Goal: Information Seeking & Learning: Learn about a topic

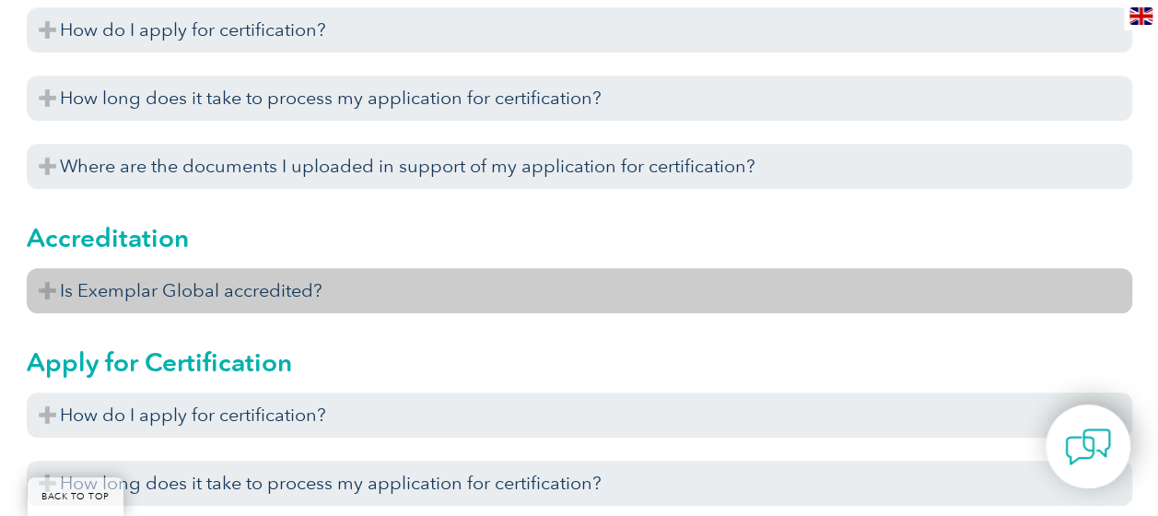
scroll to position [737, 0]
click at [53, 289] on h3 "Is Exemplar Global accredited?" at bounding box center [580, 289] width 1106 height 45
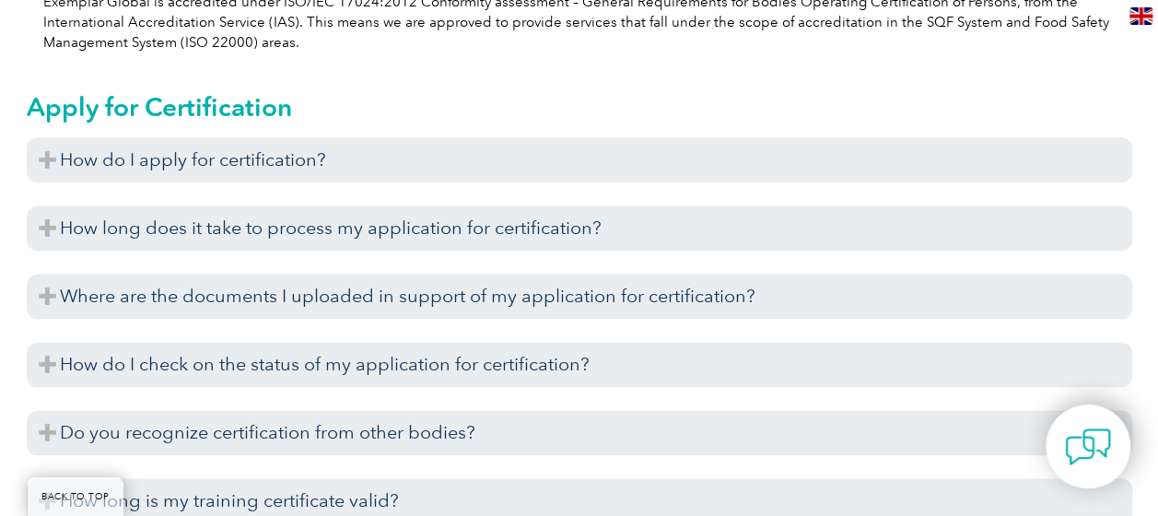
scroll to position [1106, 0]
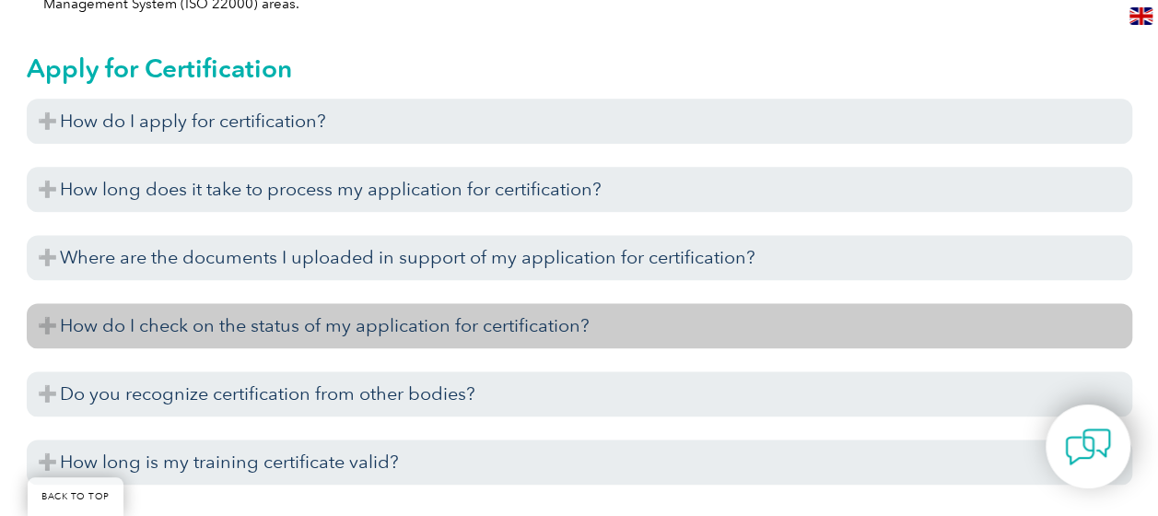
click at [39, 319] on h3 "How do I check on the status of my application for certification?" at bounding box center [580, 325] width 1106 height 45
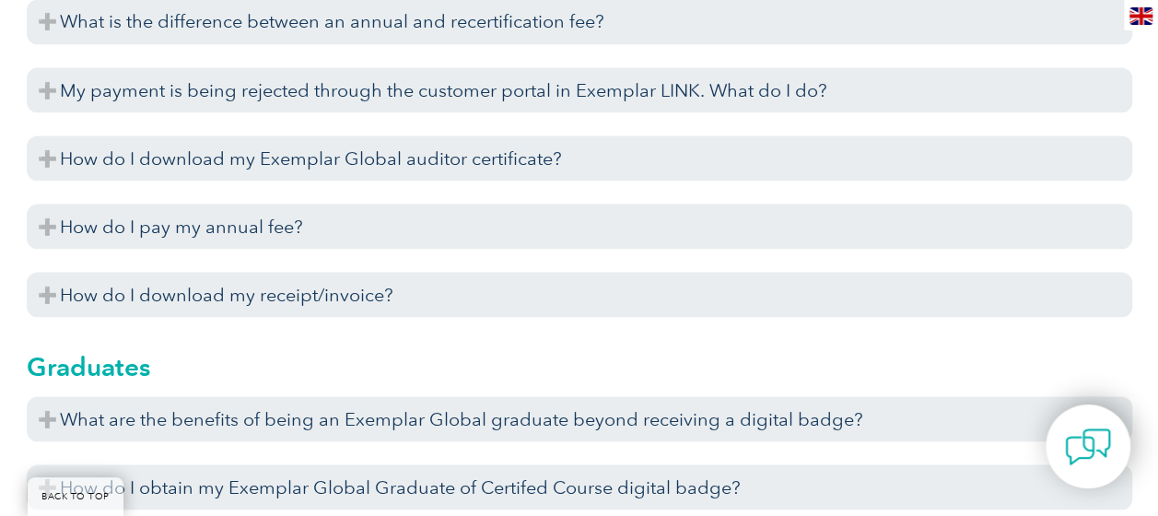
scroll to position [5160, 0]
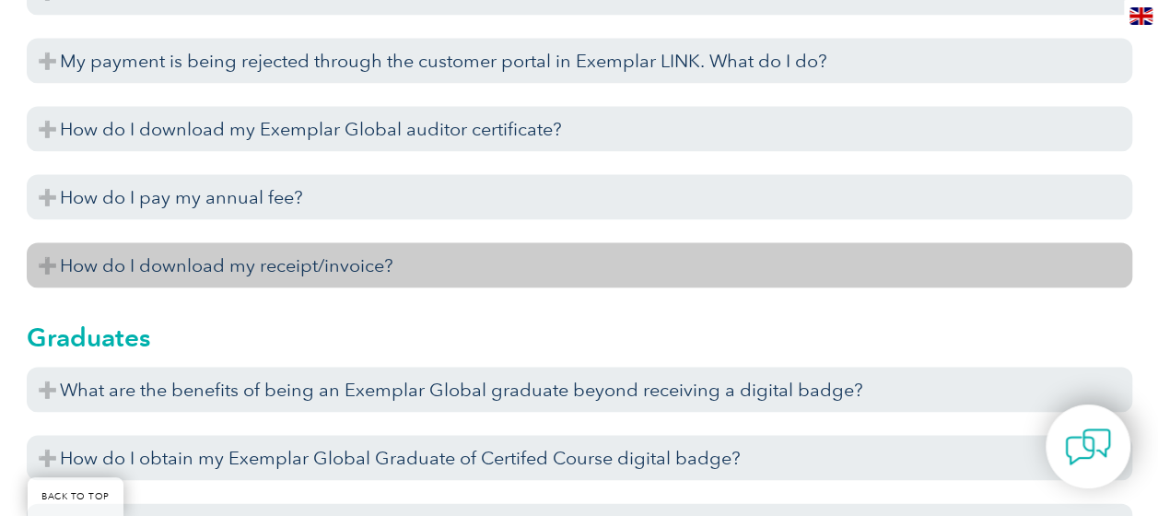
click at [501, 278] on h3 "How do I download my receipt/invoice?" at bounding box center [580, 264] width 1106 height 45
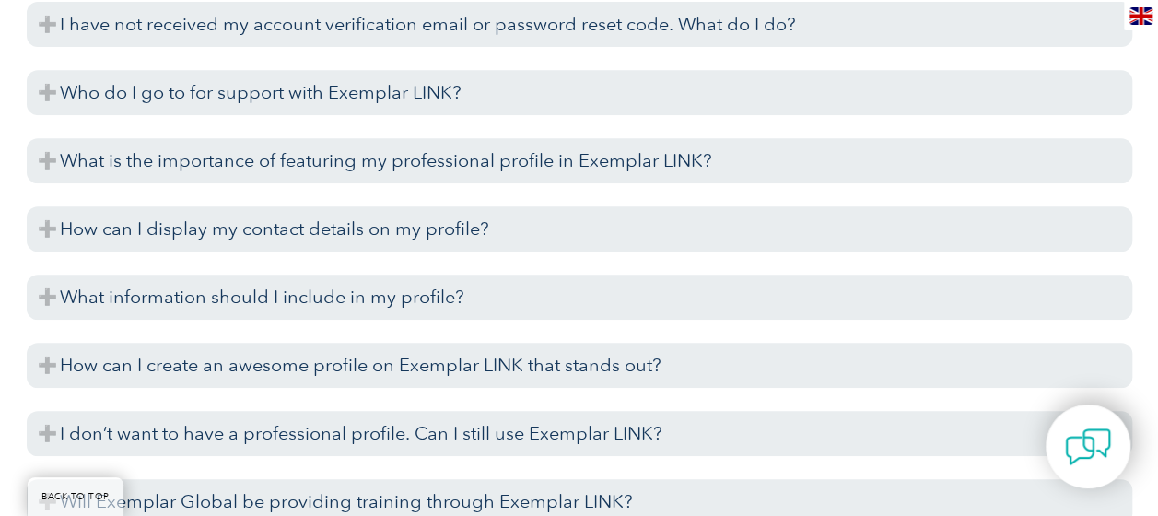
scroll to position [3686, 0]
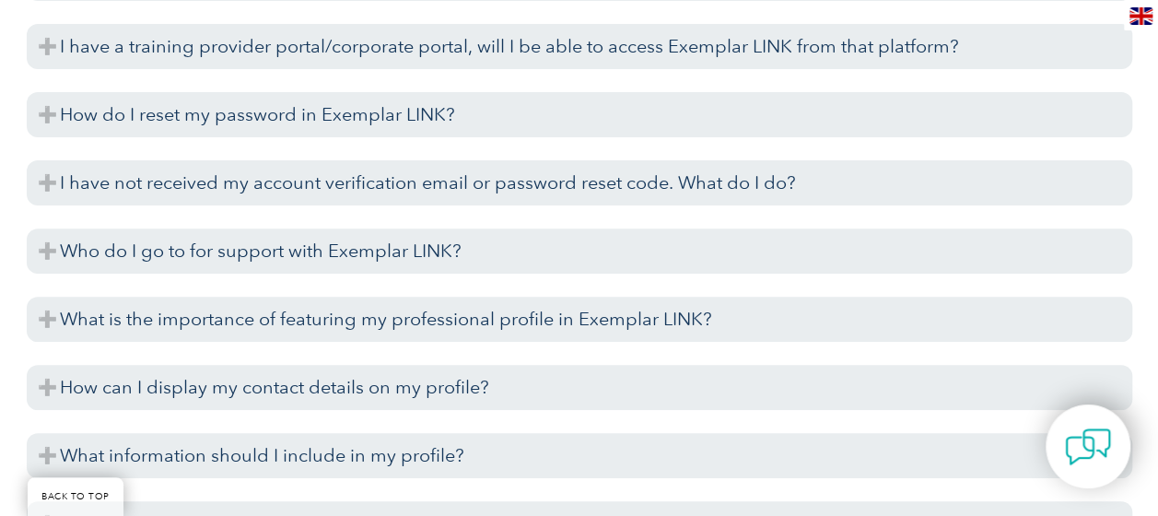
click at [1144, 9] on img at bounding box center [1141, 16] width 23 height 18
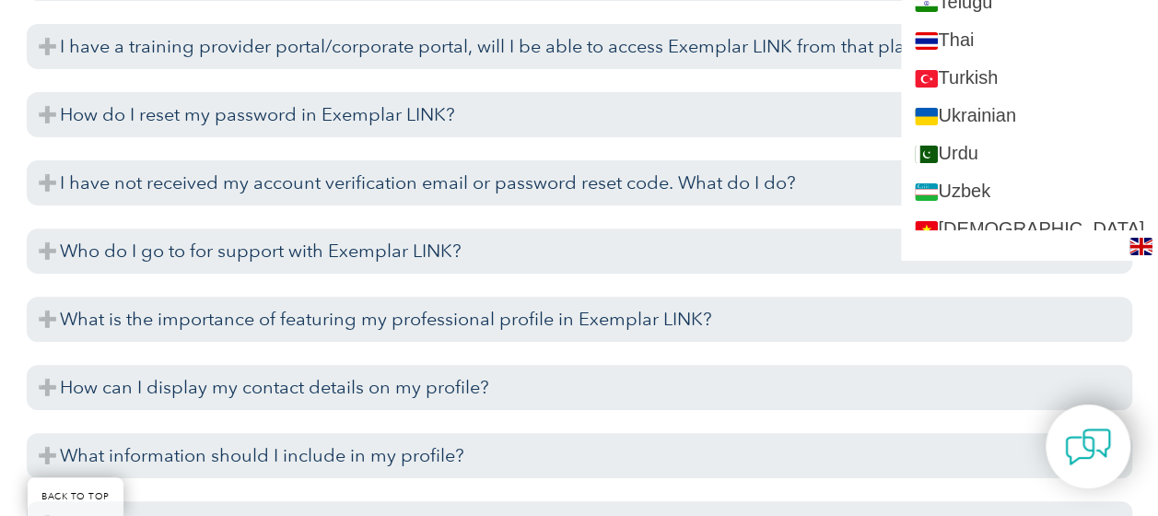
scroll to position [4137, 0]
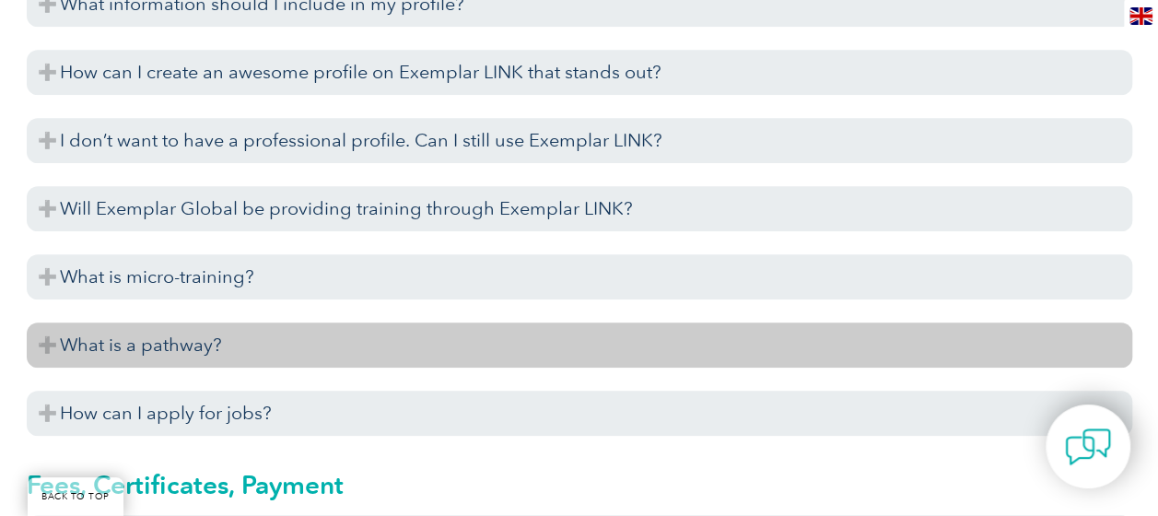
click at [1128, 337] on h3 "What is a pathway?" at bounding box center [580, 344] width 1106 height 45
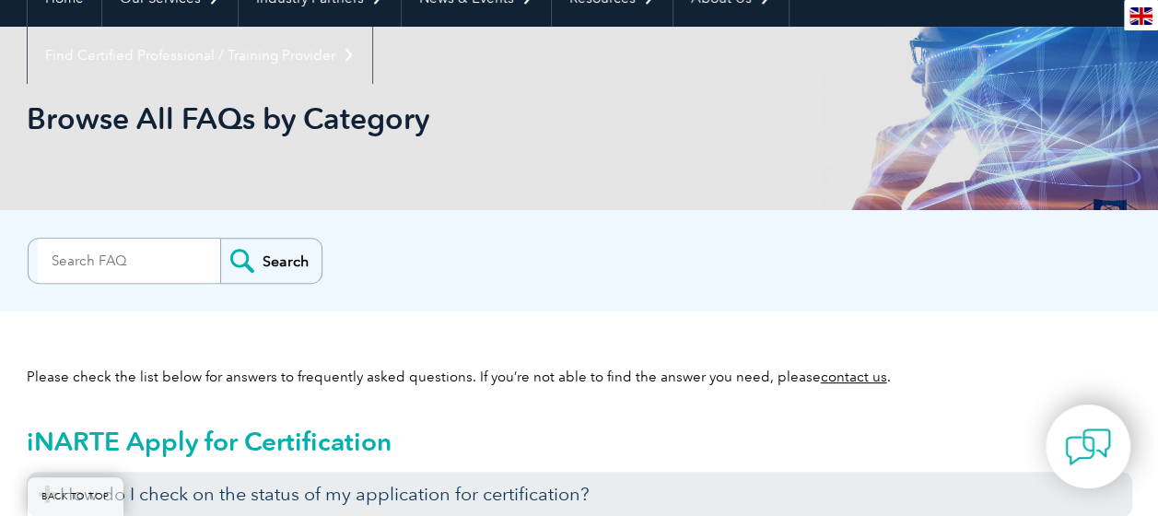
scroll to position [0, 0]
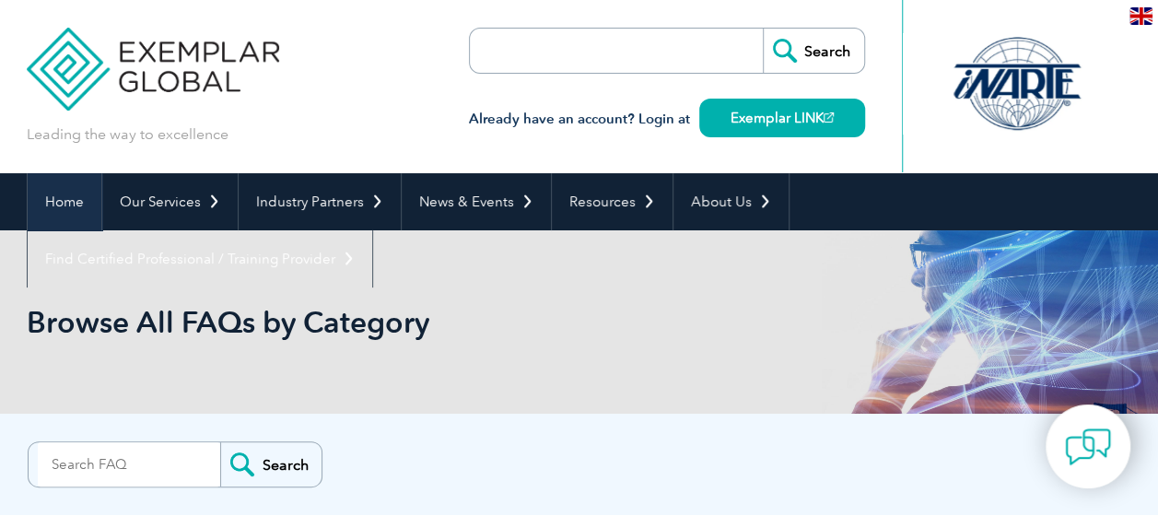
click at [60, 194] on link "Home" at bounding box center [65, 201] width 74 height 57
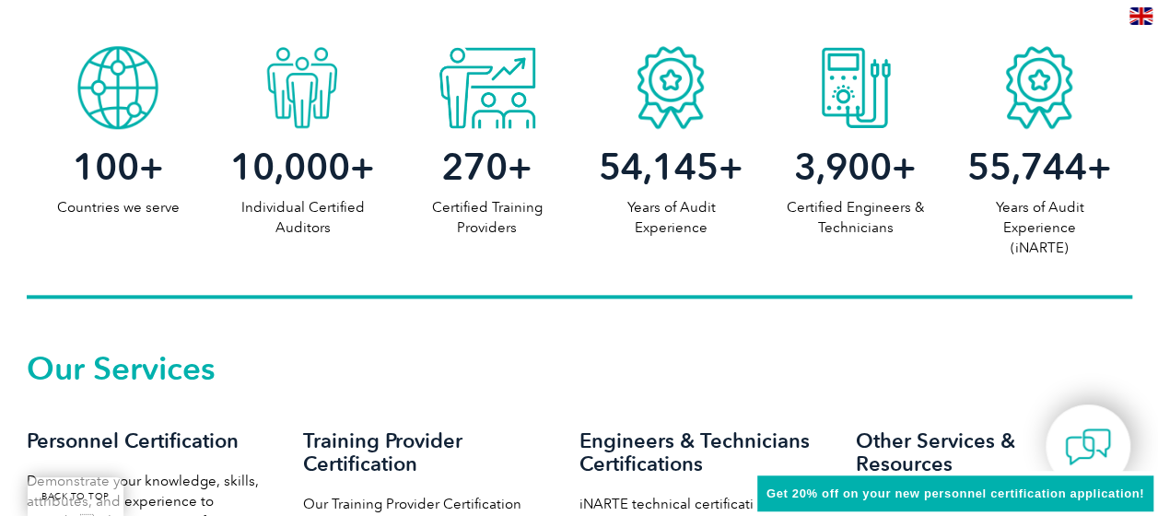
scroll to position [1014, 0]
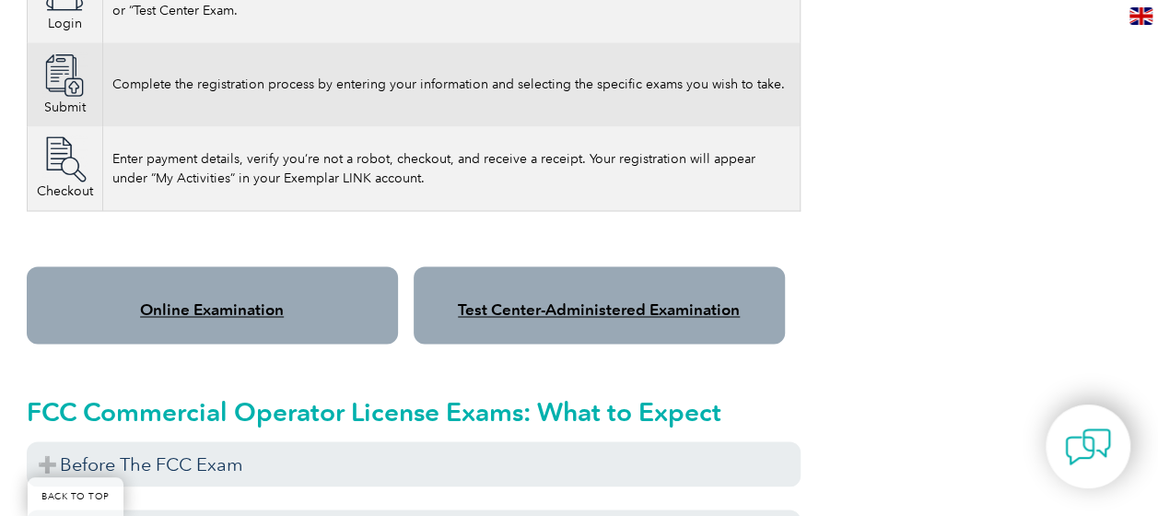
scroll to position [1290, 0]
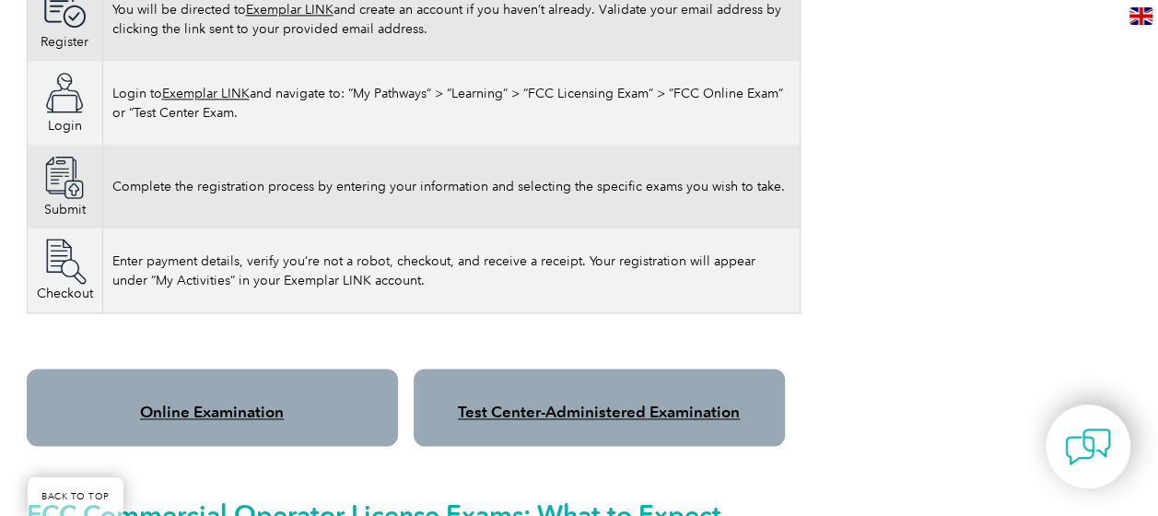
click at [208, 403] on link "Online Examination" at bounding box center [212, 412] width 144 height 18
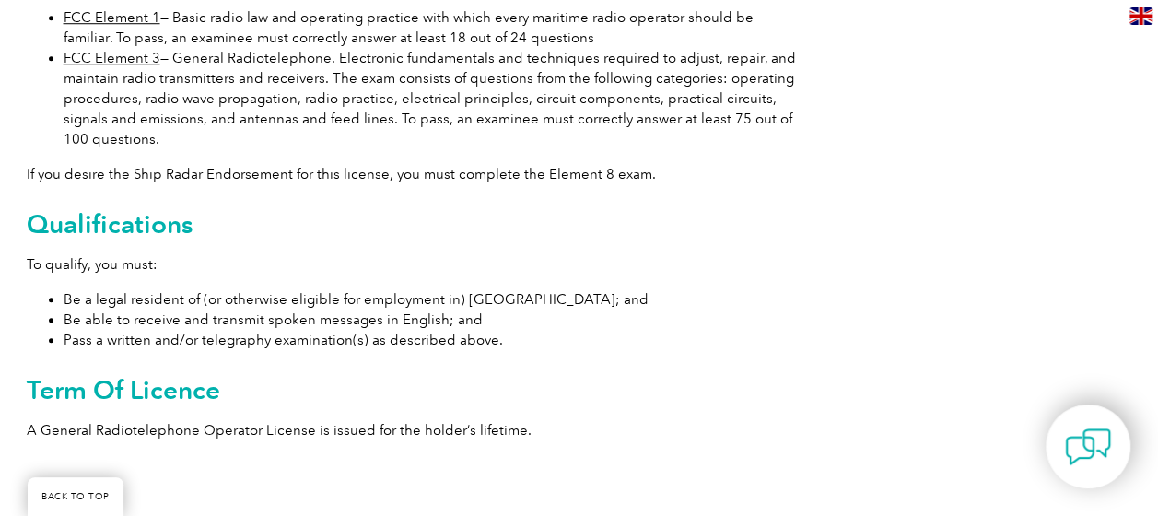
scroll to position [737, 0]
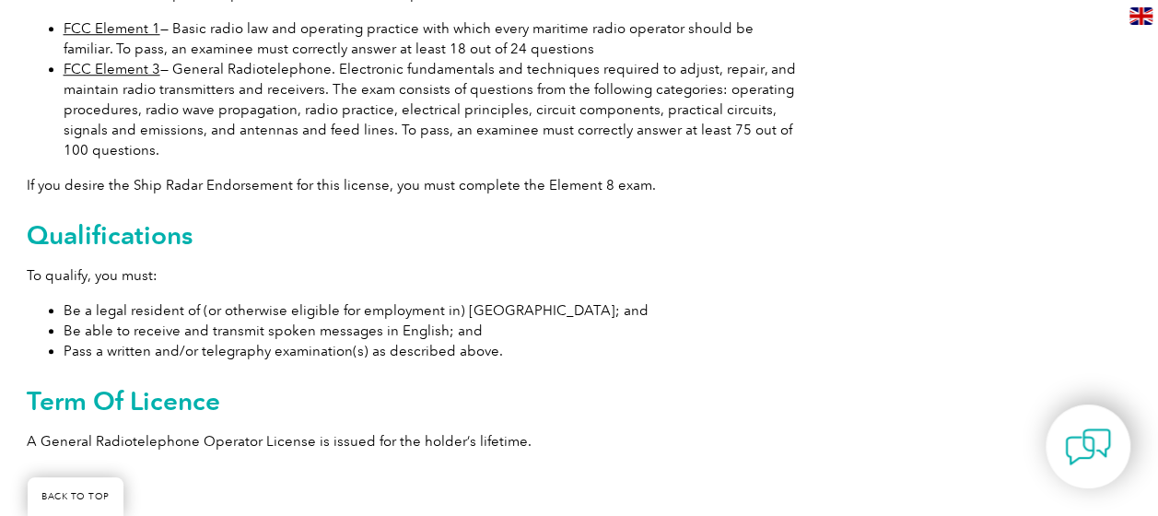
click at [1051, 450] on div at bounding box center [1088, 446] width 85 height 84
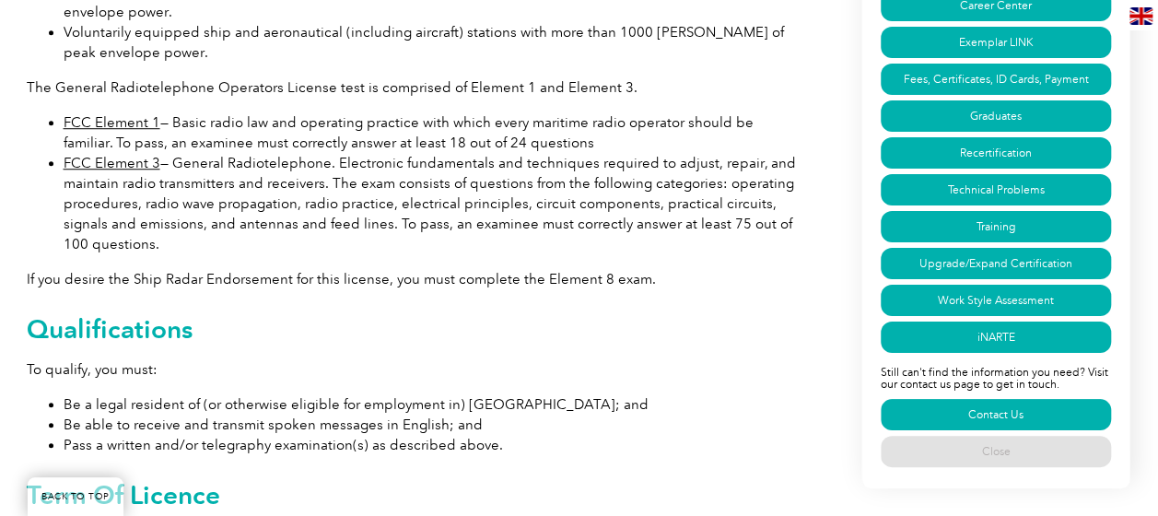
scroll to position [645, 0]
click at [812, 189] on div "Important: Before you sign up for an FCC Element Exam, you must create an FCC u…" at bounding box center [580, 192] width 1106 height 861
click at [757, 367] on p "To qualify, you must:" at bounding box center [414, 367] width 774 height 20
click at [998, 450] on link "Close" at bounding box center [996, 451] width 230 height 31
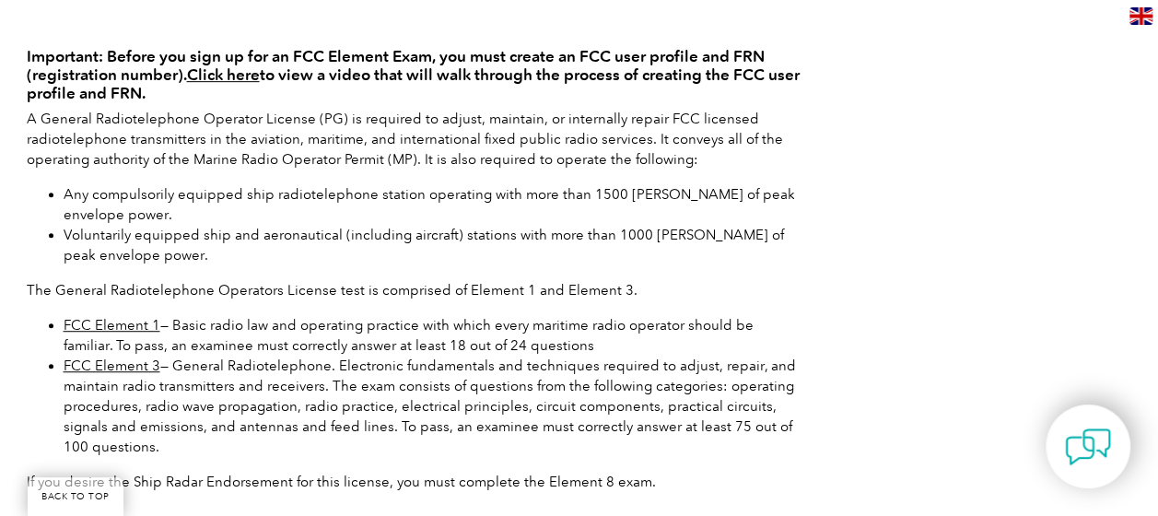
scroll to position [553, 0]
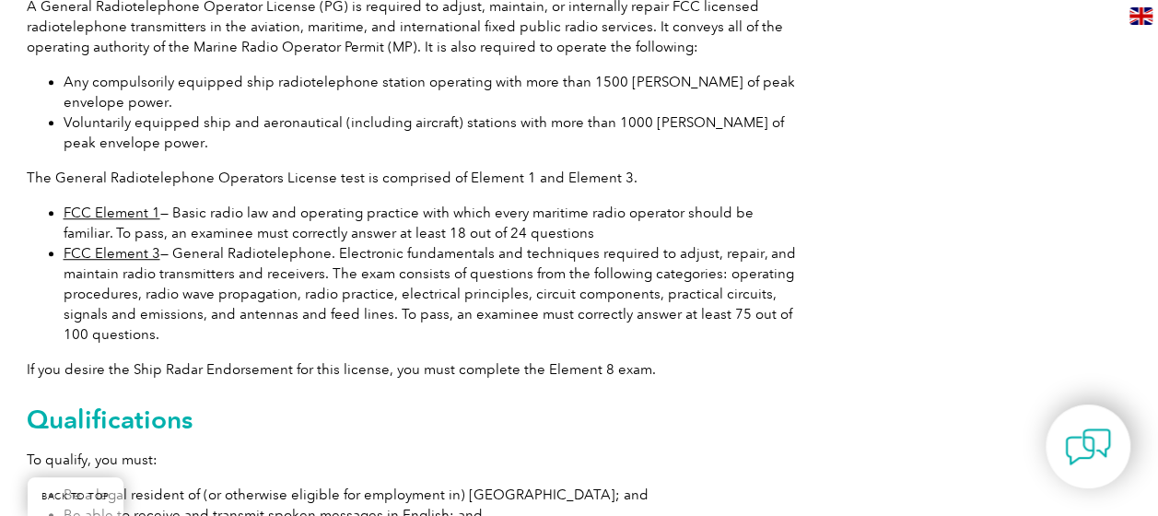
click at [133, 221] on li "FCC Element 1 — Basic radio law and operating practice with which every maritim…" at bounding box center [432, 223] width 737 height 41
click at [140, 214] on link "FCC Element 1" at bounding box center [112, 213] width 97 height 17
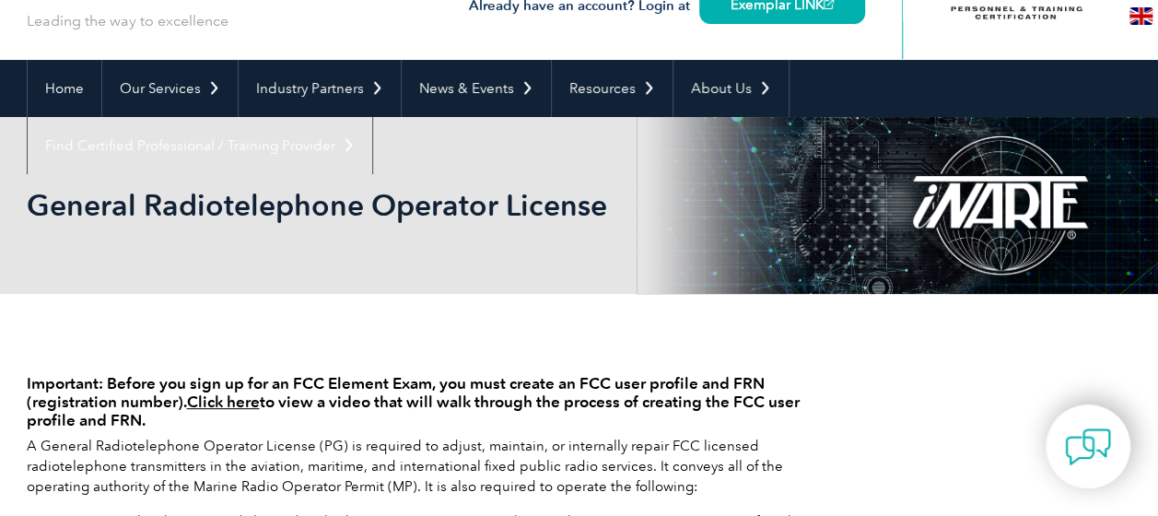
scroll to position [0, 0]
